Goal: Obtain resource: Obtain resource

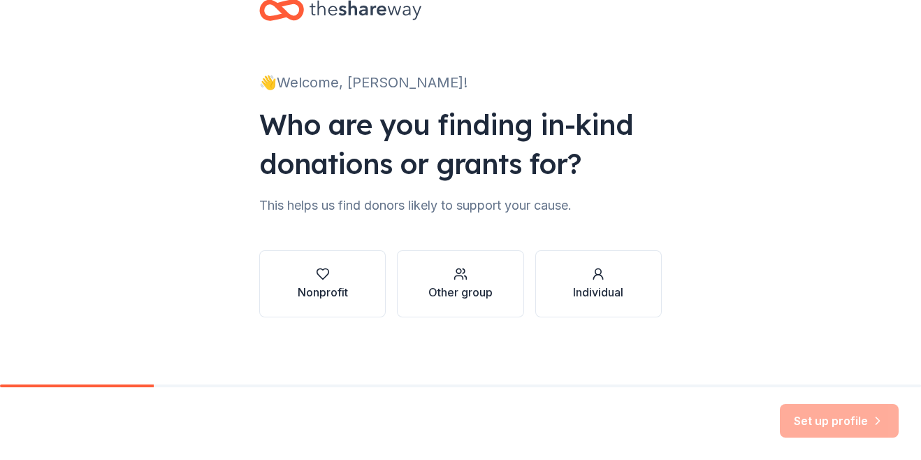
scroll to position [156, 0]
click at [285, 250] on button "Nonprofit" at bounding box center [322, 283] width 126 height 67
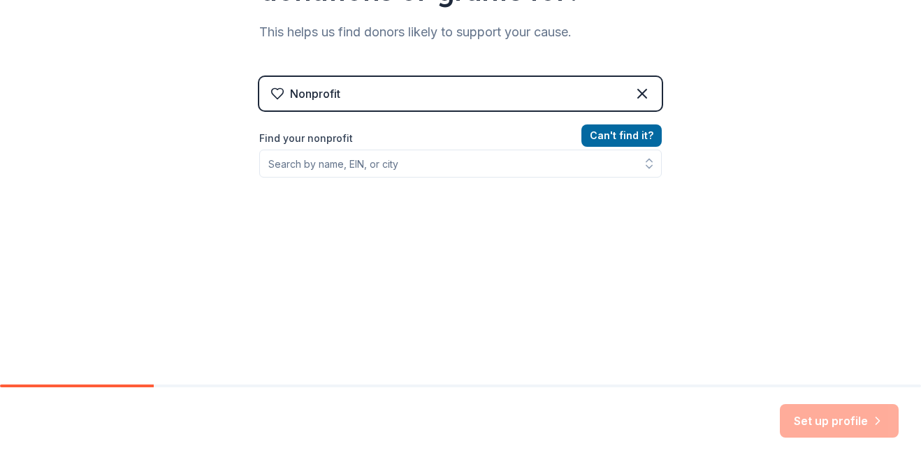
scroll to position [296, 0]
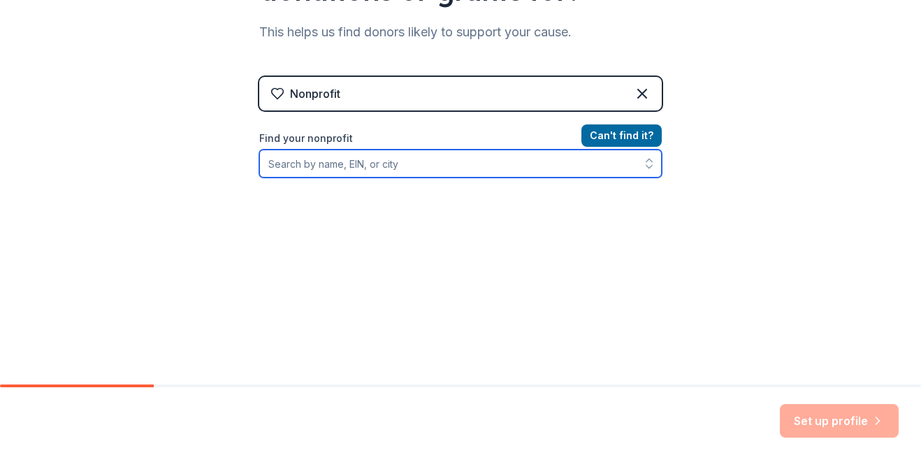
click at [263, 167] on input "Find your nonprofit" at bounding box center [460, 163] width 402 height 28
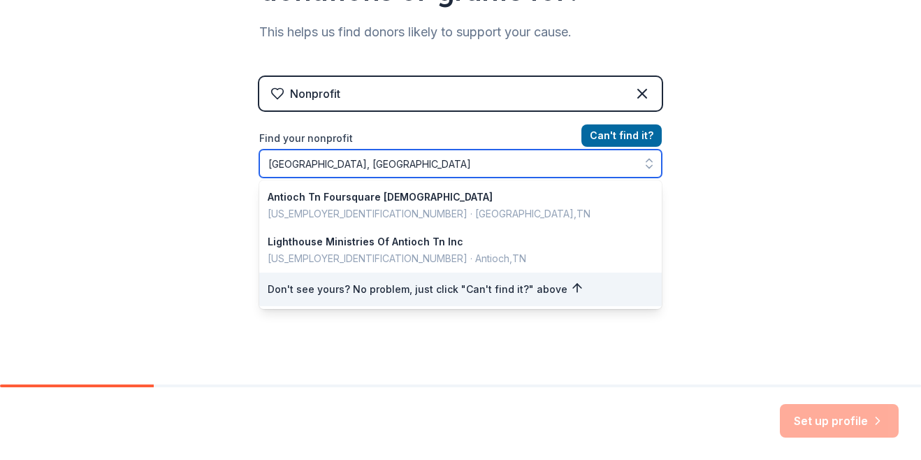
scroll to position [163, 0]
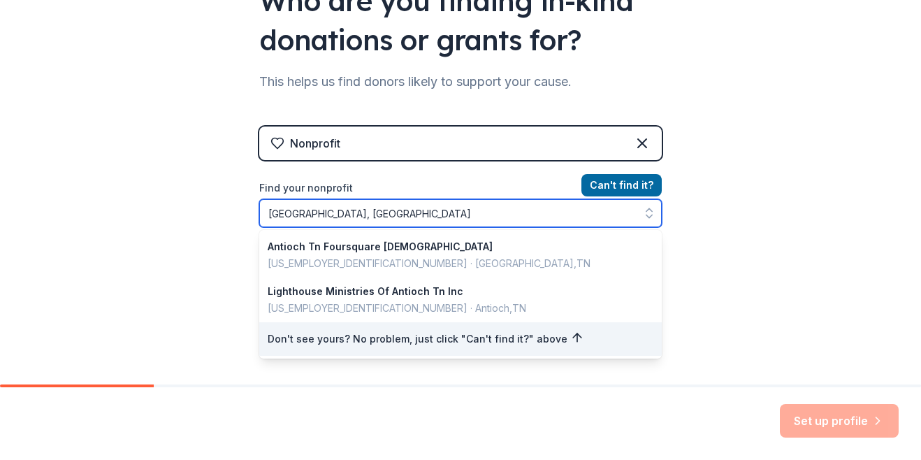
drag, startPoint x: 282, startPoint y: 303, endPoint x: 104, endPoint y: 325, distance: 178.7
click at [104, 325] on div "👋 Welcome, [PERSON_NAME]! Who are you finding in-kind donations or grants for? …" at bounding box center [460, 135] width 921 height 597
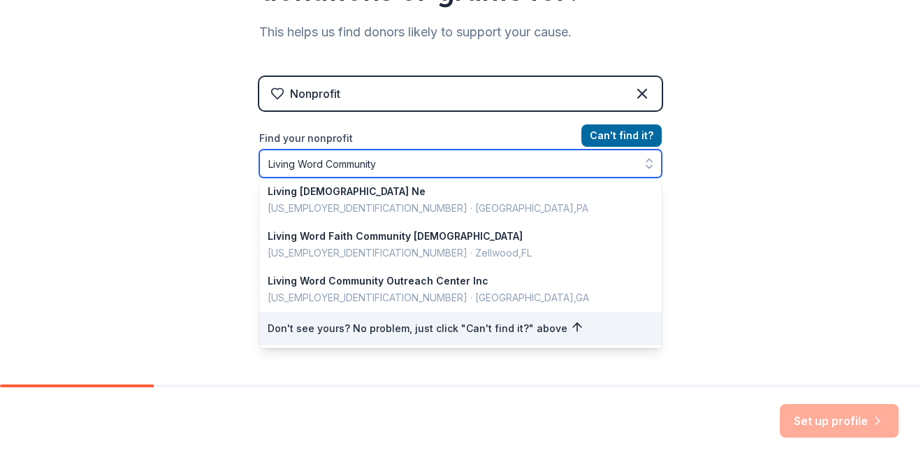
scroll to position [1236, 0]
drag, startPoint x: 356, startPoint y: 93, endPoint x: 286, endPoint y: 109, distance: 72.4
click at [286, 127] on div "Can ' t find it? Find your nonprofit Living Word Community Living Word Communit…" at bounding box center [460, 208] width 402 height 162
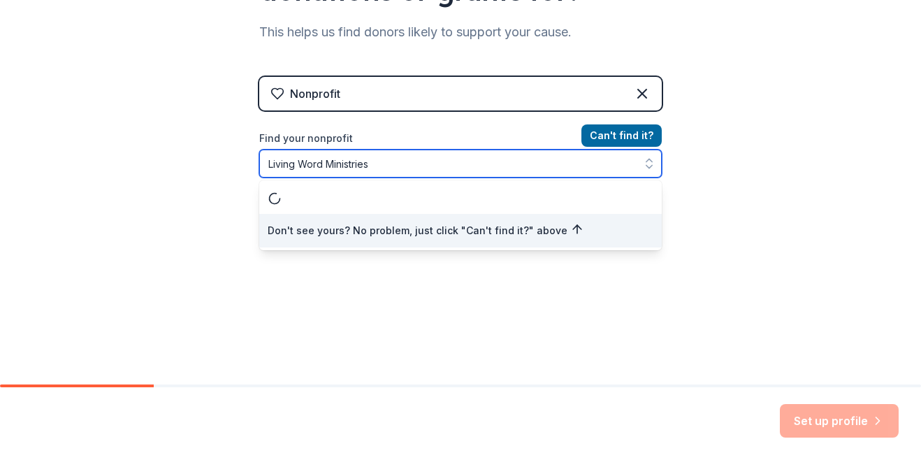
scroll to position [0, 0]
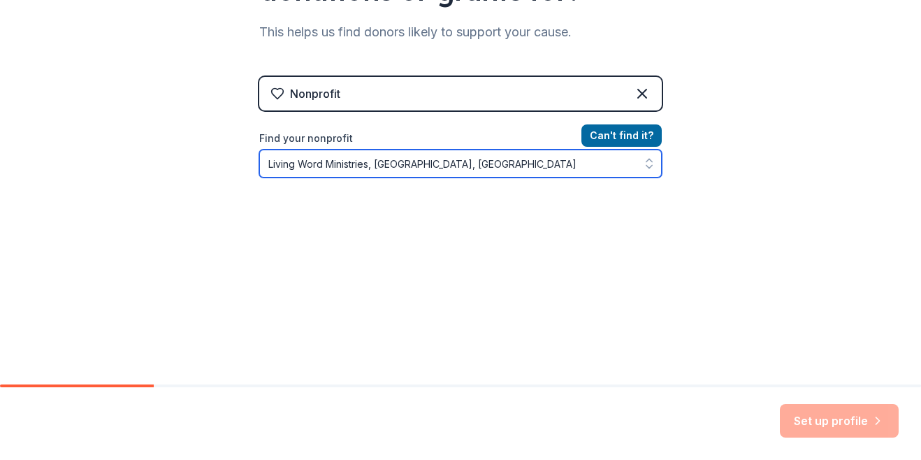
drag, startPoint x: 413, startPoint y: 85, endPoint x: 399, endPoint y: 94, distance: 16.7
click at [399, 149] on input "Living Word Ministries, [GEOGRAPHIC_DATA], [GEOGRAPHIC_DATA]" at bounding box center [460, 163] width 402 height 28
click at [341, 149] on input "Living Word Ministries, Antioch,Tn" at bounding box center [460, 163] width 402 height 28
type input "Living Word Ministries Inc, Antioch,Tn"
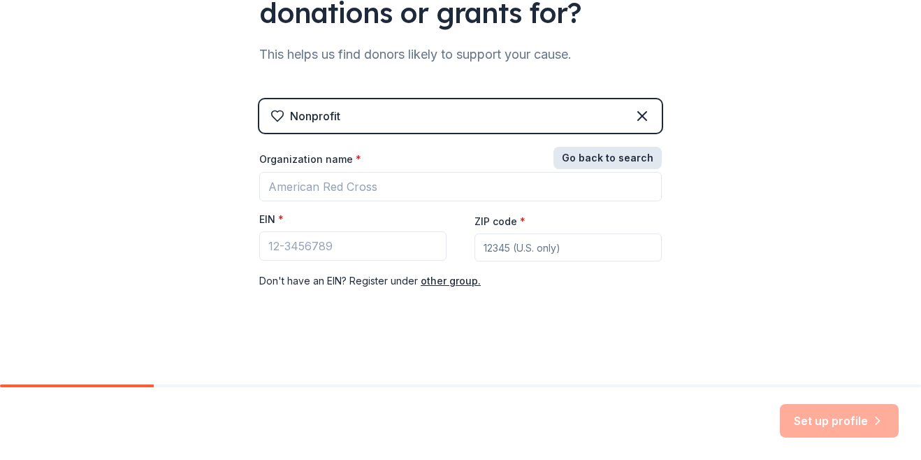
click at [656, 147] on button "Go back to search" at bounding box center [607, 158] width 108 height 22
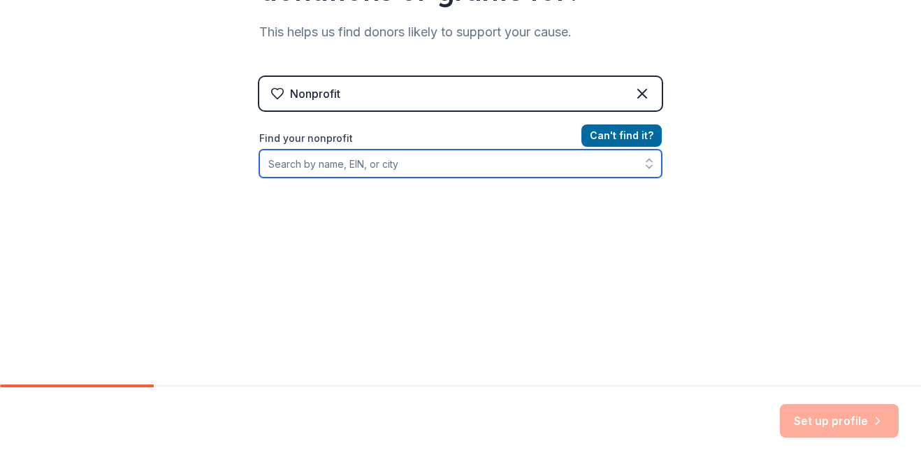
click at [291, 163] on input "Find your nonprofit" at bounding box center [460, 163] width 402 height 28
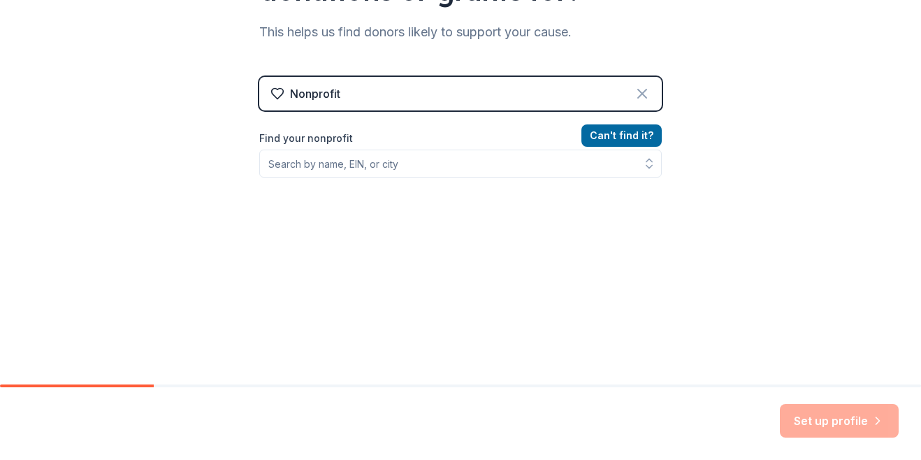
click at [650, 85] on icon at bounding box center [642, 93] width 17 height 17
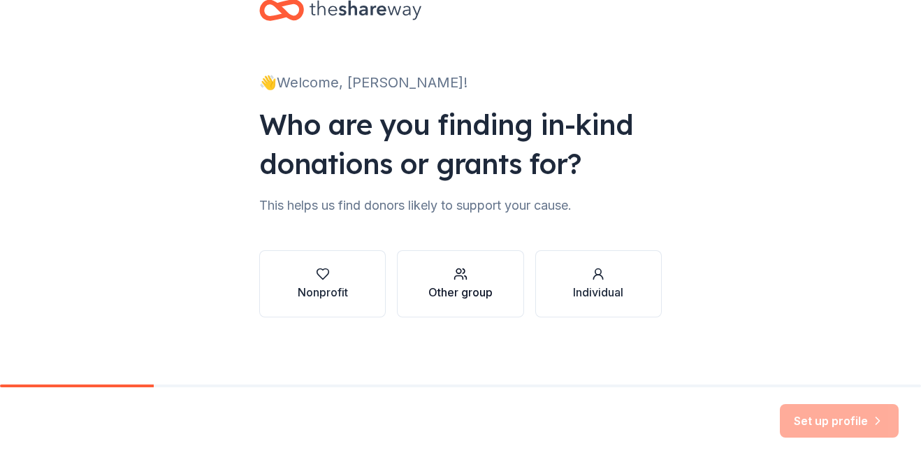
click at [453, 267] on icon "button" at bounding box center [460, 274] width 14 height 14
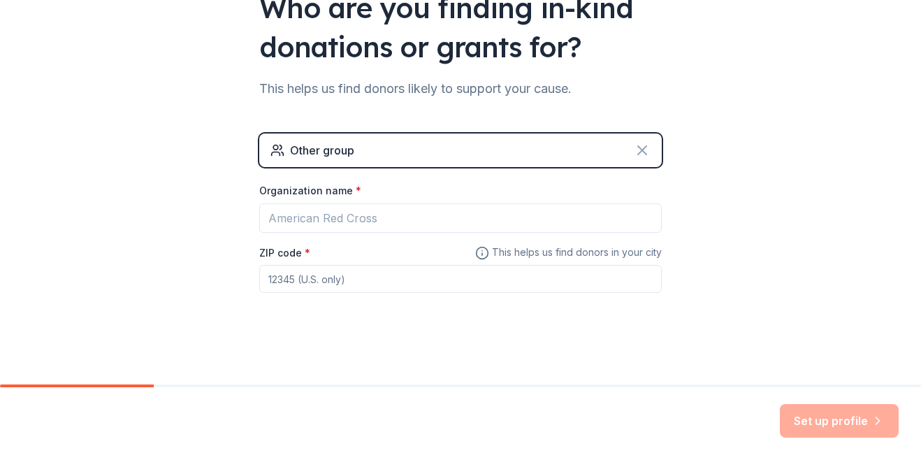
click at [650, 159] on icon at bounding box center [642, 150] width 17 height 17
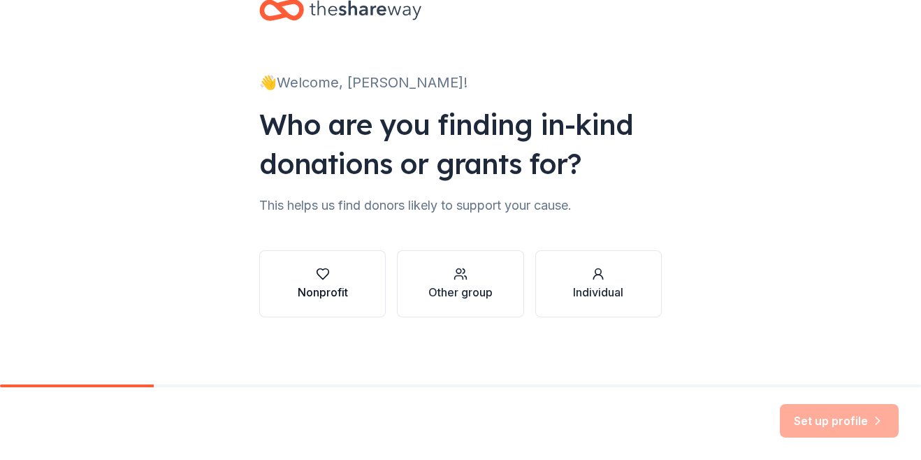
click at [316, 267] on icon "button" at bounding box center [323, 274] width 14 height 14
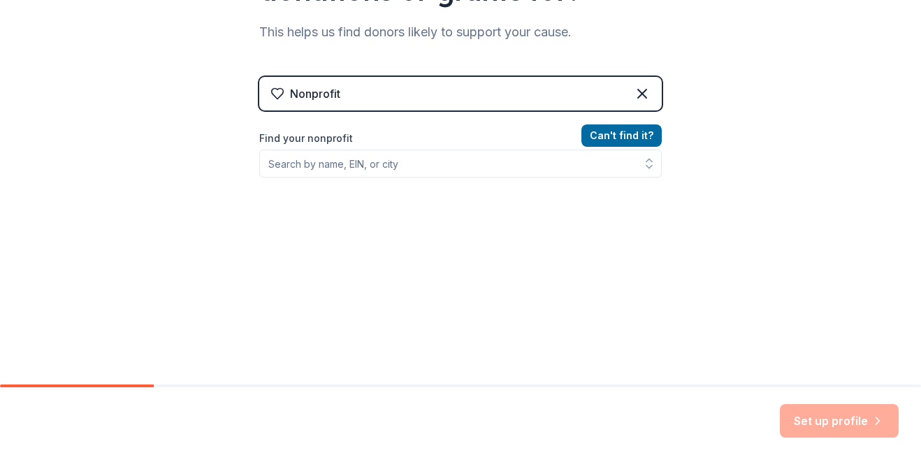
scroll to position [296, 0]
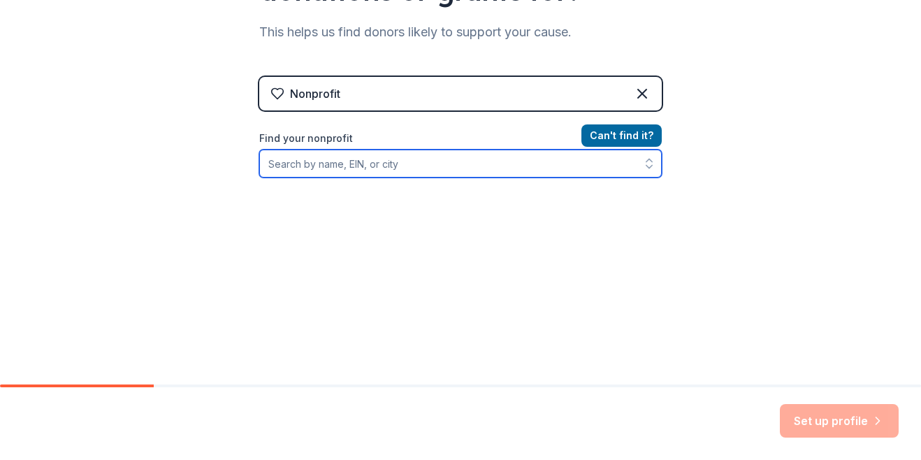
click at [343, 168] on input "Find your nonprofit" at bounding box center [460, 163] width 402 height 28
